Goal: Transaction & Acquisition: Purchase product/service

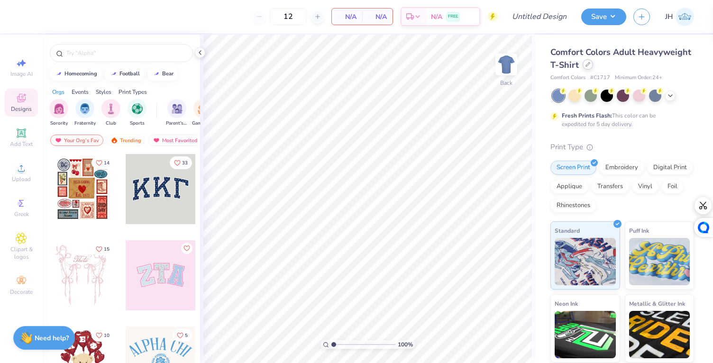
click at [589, 66] on icon at bounding box center [588, 65] width 4 height 4
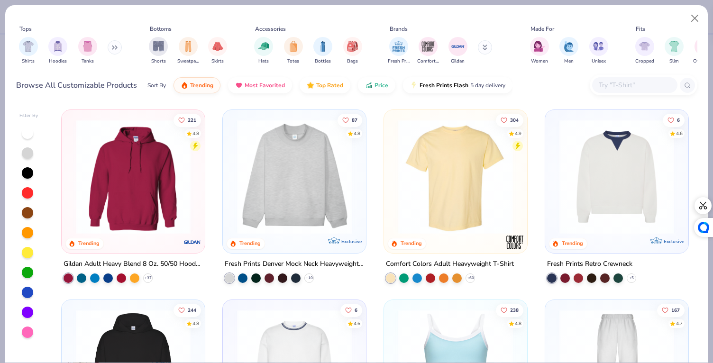
click at [623, 83] on input "text" at bounding box center [633, 85] width 73 height 11
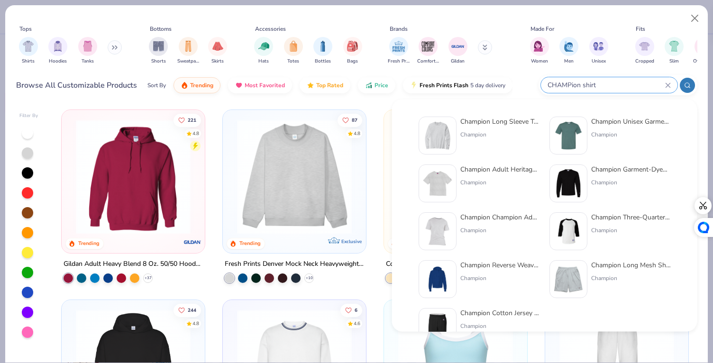
type input "CHAMPion shirt"
click at [509, 214] on div "Champion Champion Adult 6 oz. Short-Sleeve T-Shirt" at bounding box center [500, 217] width 80 height 10
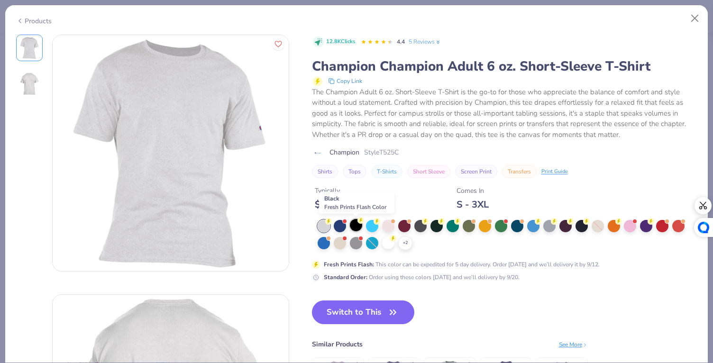
click at [360, 222] on circle at bounding box center [360, 220] width 7 height 7
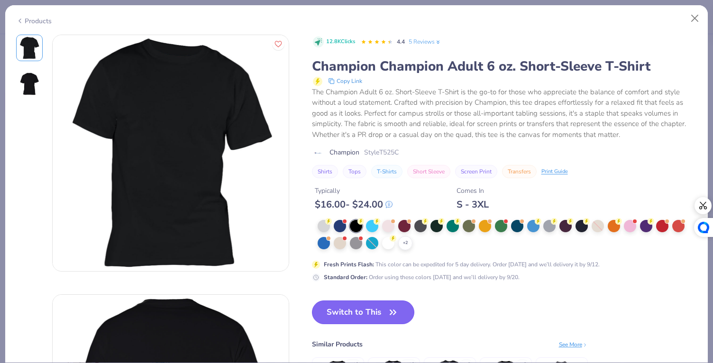
click at [375, 312] on button "Switch to This" at bounding box center [363, 312] width 103 height 24
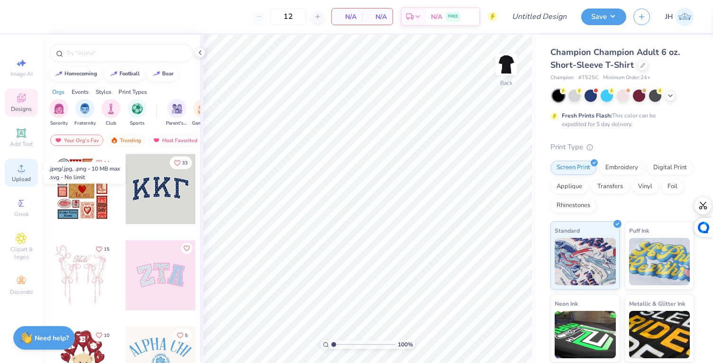
click at [20, 174] on div "Upload" at bounding box center [21, 173] width 33 height 28
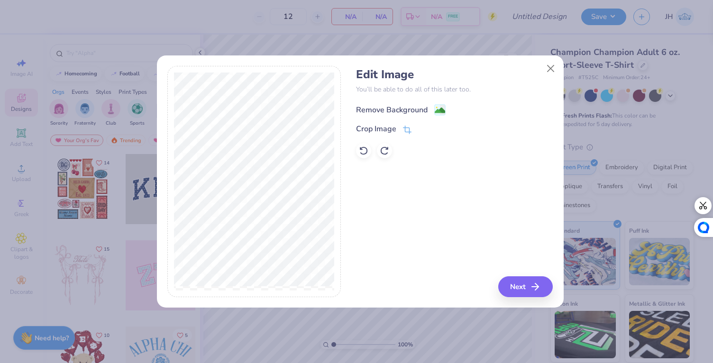
click at [433, 110] on div "Remove Background" at bounding box center [401, 110] width 90 height 12
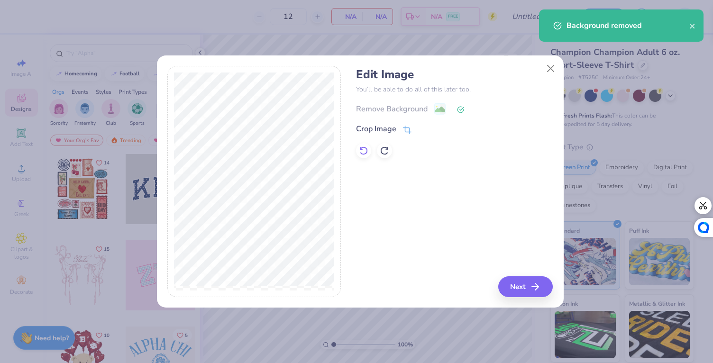
click at [362, 155] on icon at bounding box center [363, 150] width 9 height 9
click at [550, 68] on button "Close" at bounding box center [550, 68] width 18 height 18
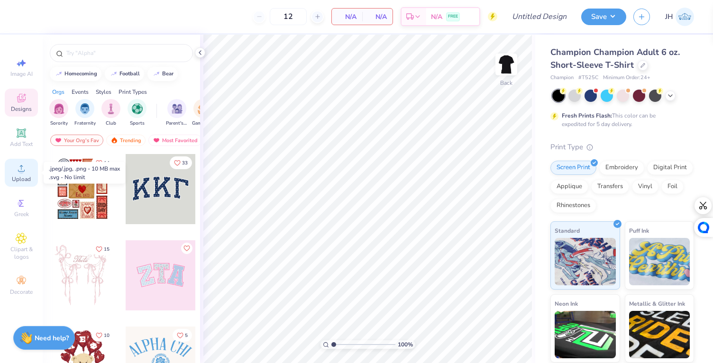
click at [19, 166] on icon at bounding box center [21, 168] width 11 height 11
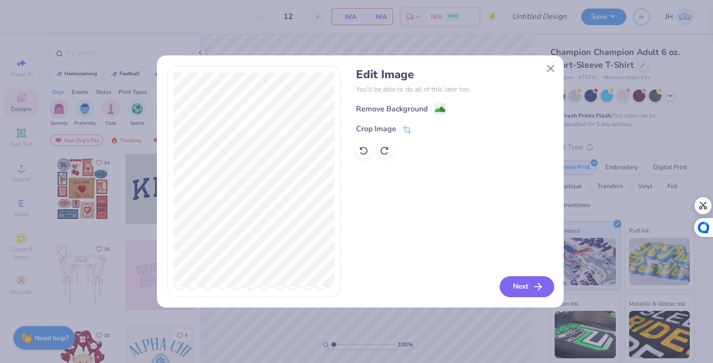
click at [527, 282] on button "Next" at bounding box center [526, 286] width 54 height 21
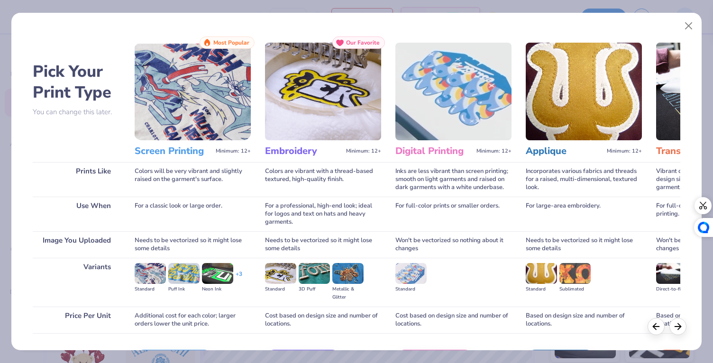
scroll to position [62, 0]
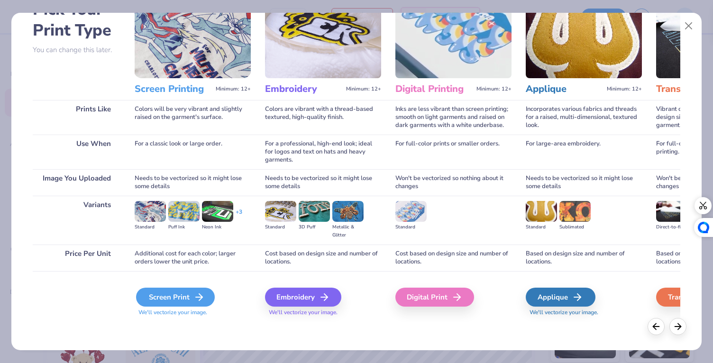
click at [177, 296] on div "Screen Print" at bounding box center [175, 297] width 79 height 19
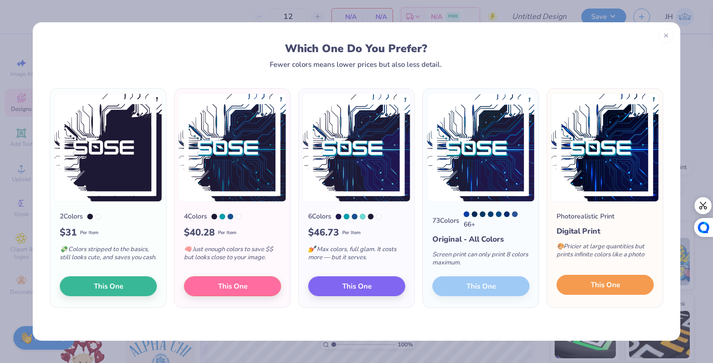
click at [610, 284] on span "This One" at bounding box center [604, 285] width 29 height 11
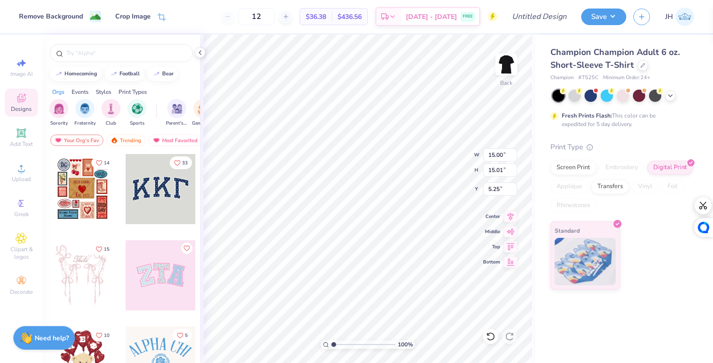
type input "7.45"
type input "7.46"
type input "2.62"
type input "5.40"
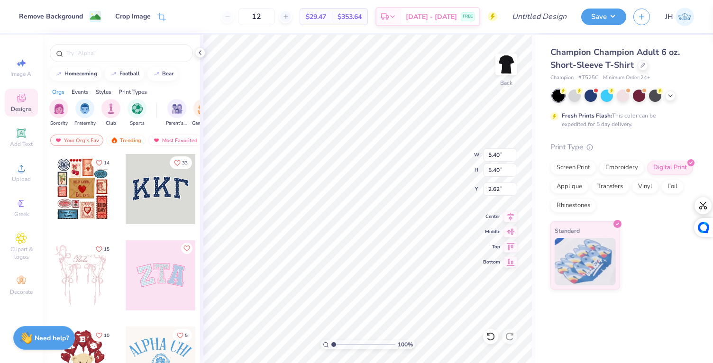
type input "6.36"
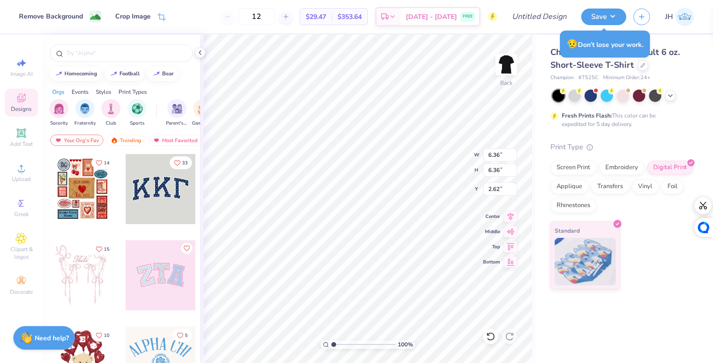
type input "4.22"
type input "3.53"
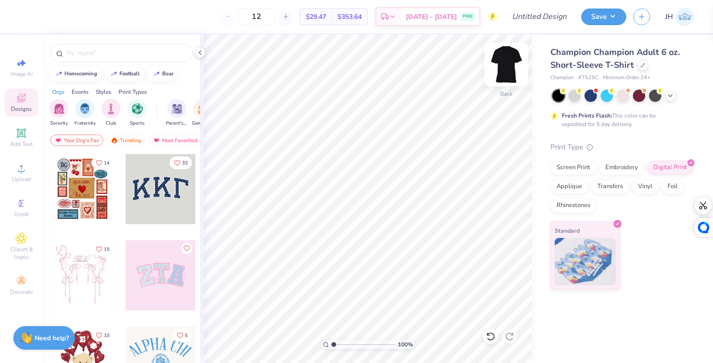
click at [507, 69] on img at bounding box center [506, 64] width 38 height 38
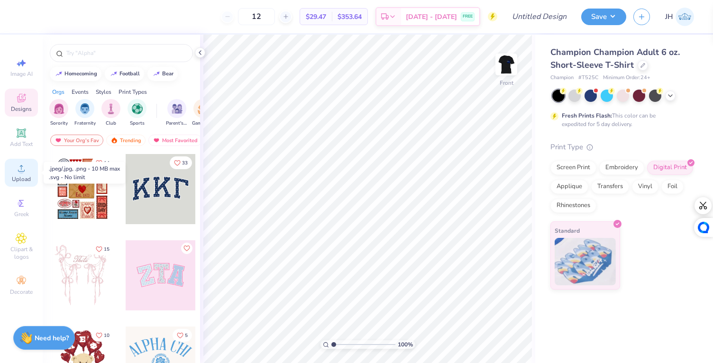
click at [25, 177] on span "Upload" at bounding box center [21, 179] width 19 height 8
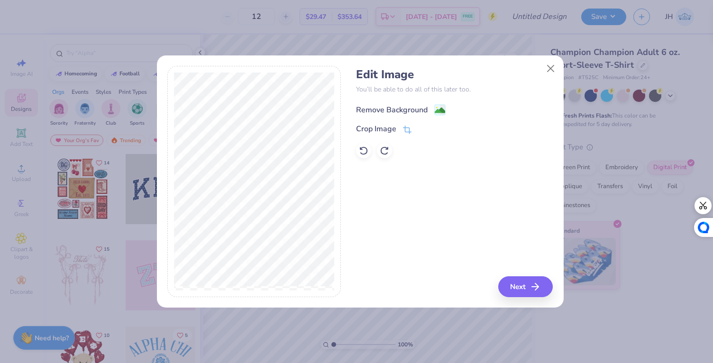
click at [417, 111] on div "Remove Background" at bounding box center [392, 109] width 72 height 11
click at [535, 290] on icon "button" at bounding box center [537, 286] width 11 height 11
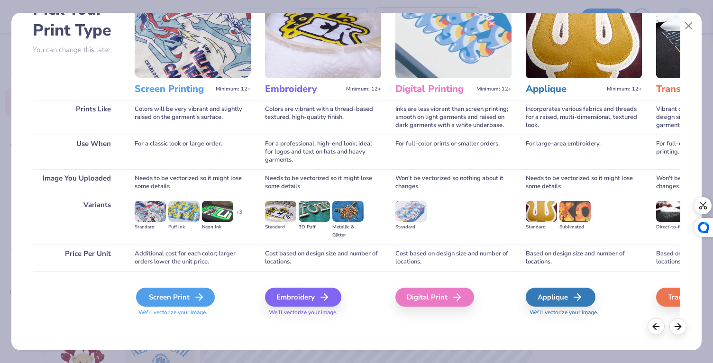
click at [180, 294] on div "Screen Print" at bounding box center [175, 297] width 79 height 19
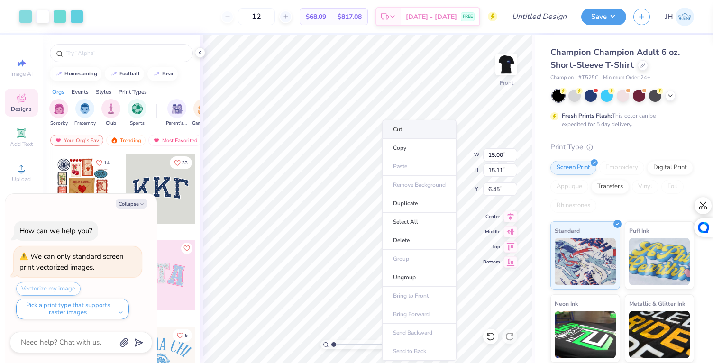
click at [403, 130] on li "Cut" at bounding box center [419, 129] width 74 height 19
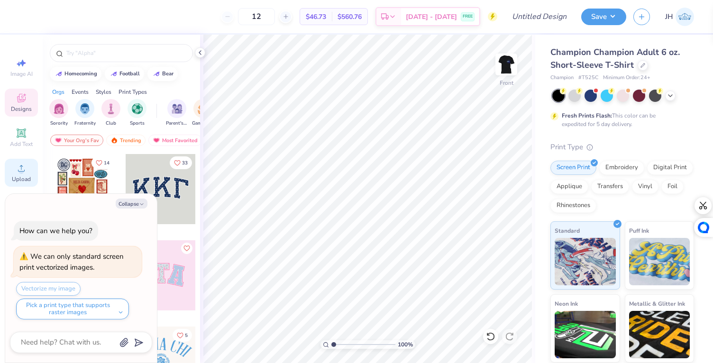
click at [22, 172] on circle at bounding box center [20, 171] width 5 height 5
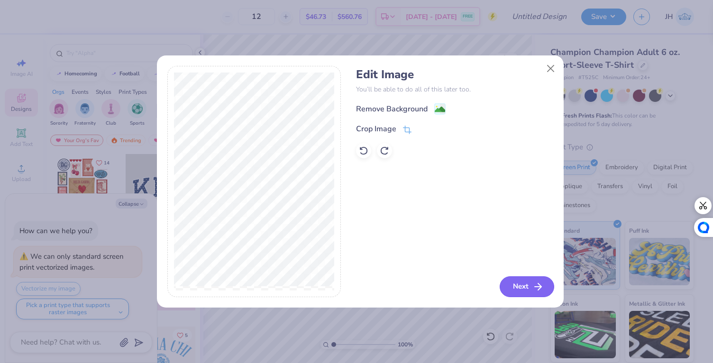
click at [528, 293] on button "Next" at bounding box center [526, 286] width 54 height 21
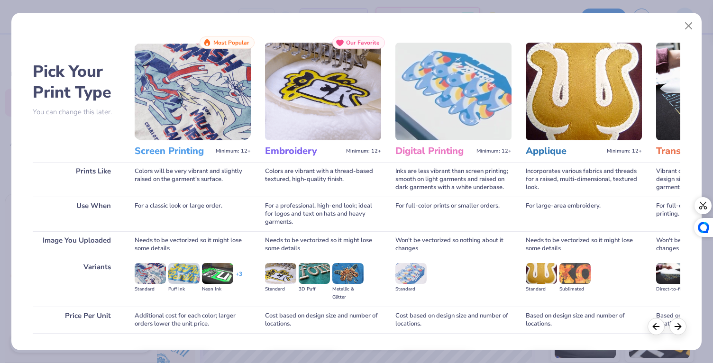
scroll to position [62, 0]
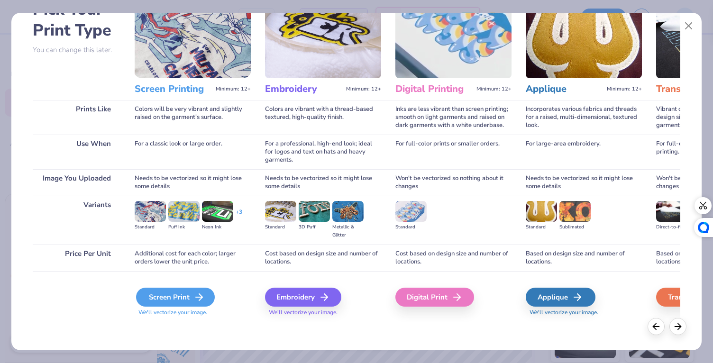
click at [175, 293] on div "Screen Print" at bounding box center [175, 297] width 79 height 19
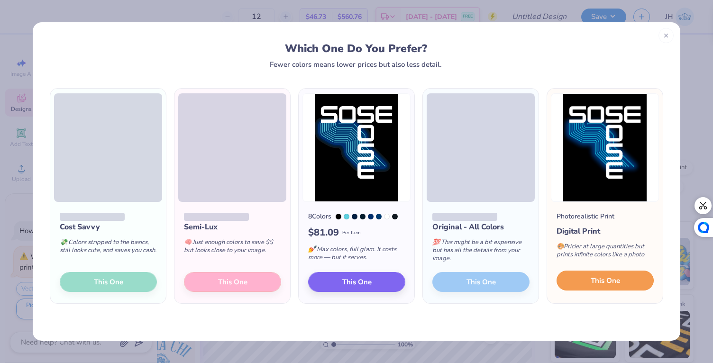
click at [612, 283] on span "This One" at bounding box center [604, 280] width 29 height 11
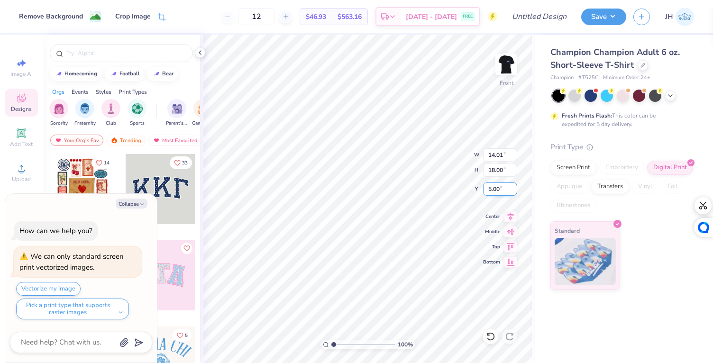
type textarea "x"
type input "10.02"
type input "12.88"
type input "10.12"
type textarea "x"
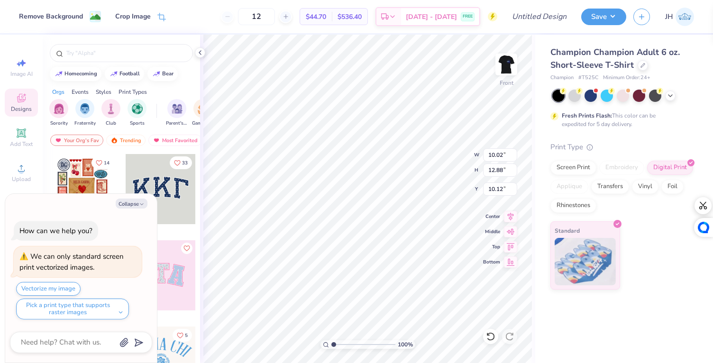
type input "3.00"
